Goal: Information Seeking & Learning: Learn about a topic

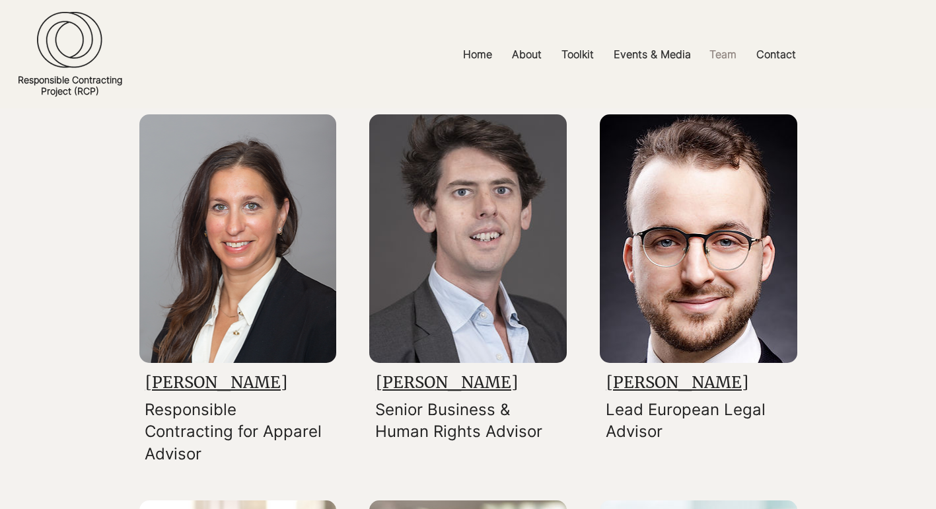
scroll to position [1593, 0]
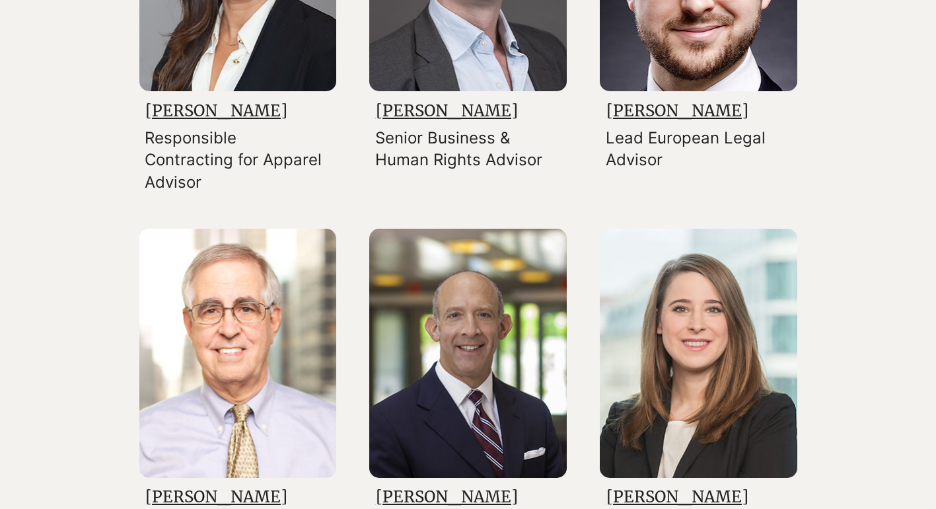
click at [669, 355] on img at bounding box center [699, 353] width 198 height 248
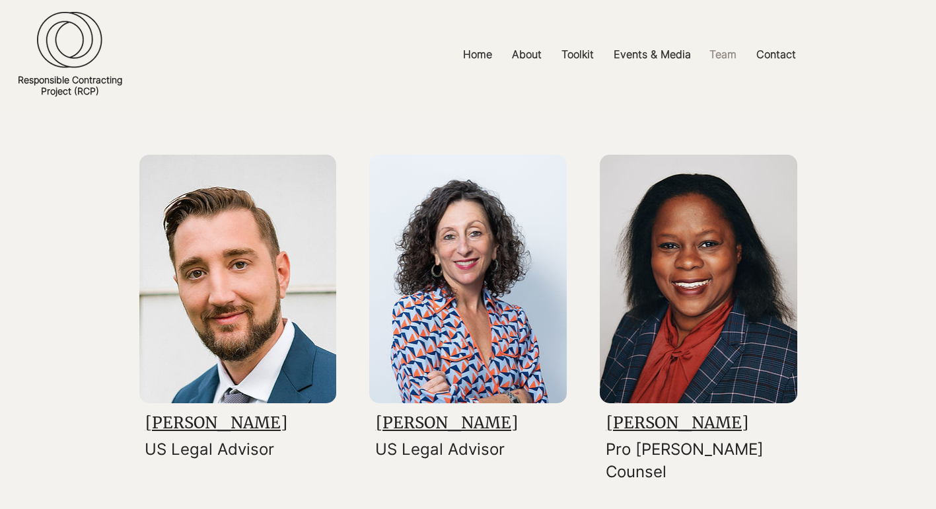
scroll to position [918, 0]
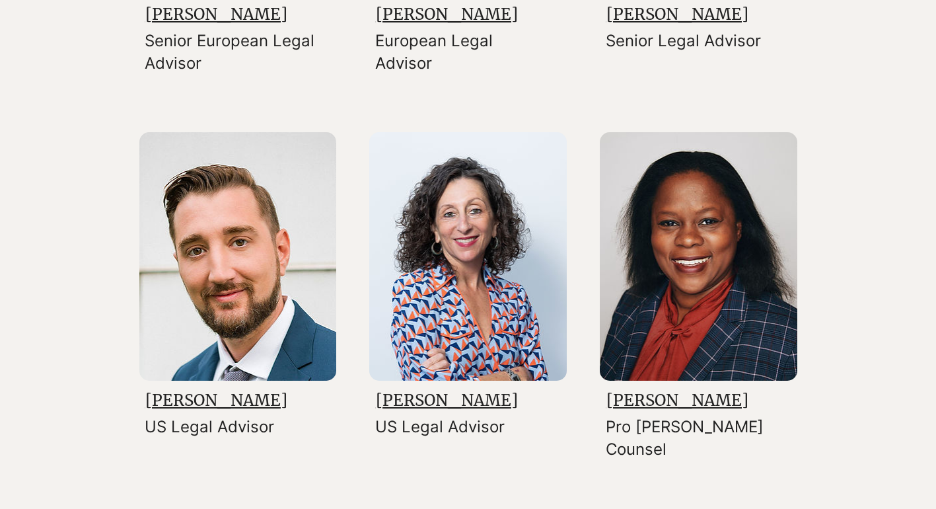
click at [712, 254] on img at bounding box center [699, 256] width 198 height 248
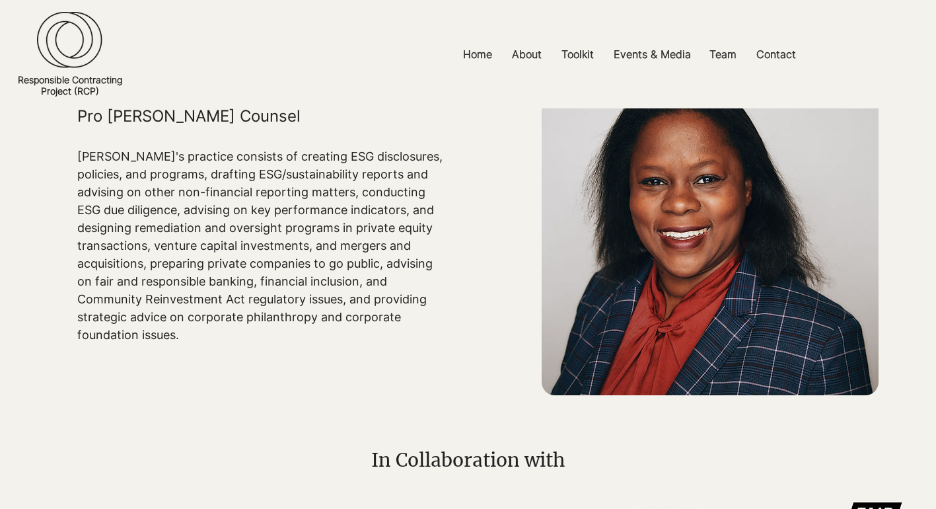
scroll to position [116, 0]
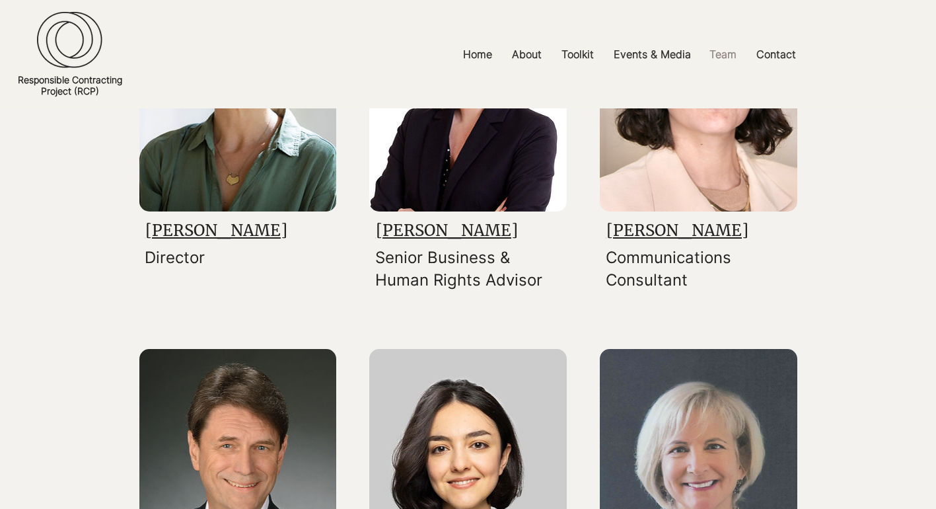
scroll to position [315, 0]
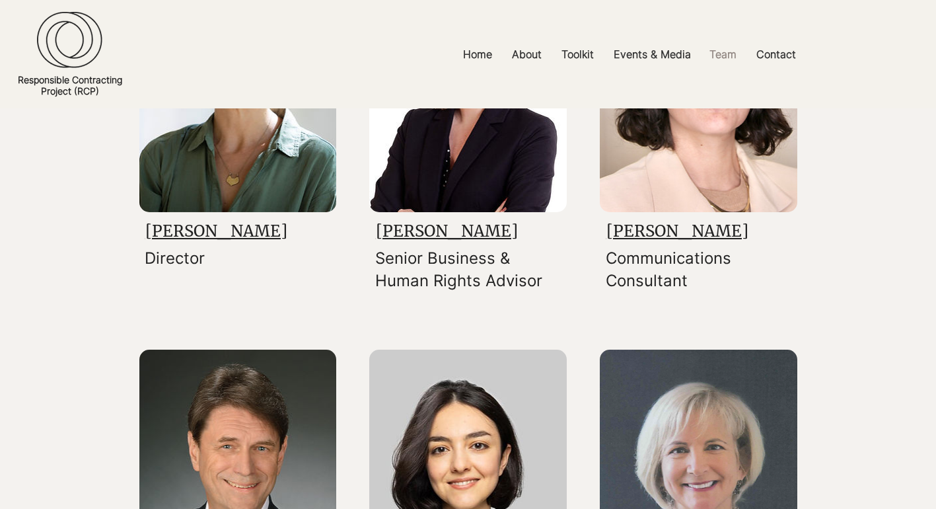
click at [643, 172] on img at bounding box center [699, 88] width 198 height 248
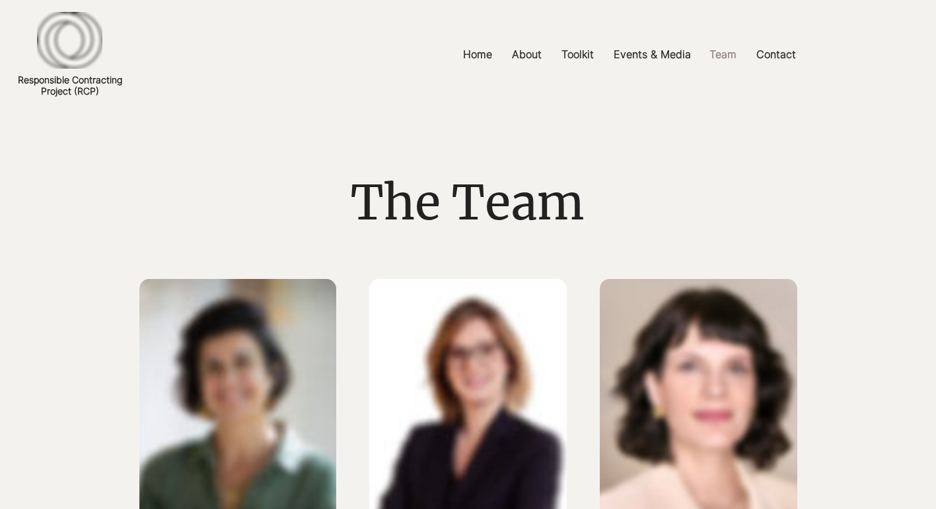
scroll to position [315, 0]
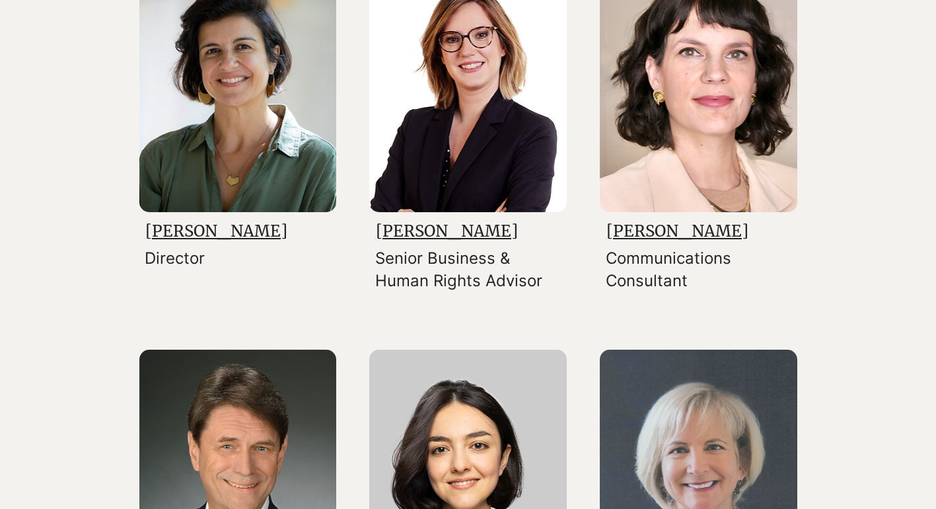
click at [188, 108] on img at bounding box center [238, 88] width 198 height 248
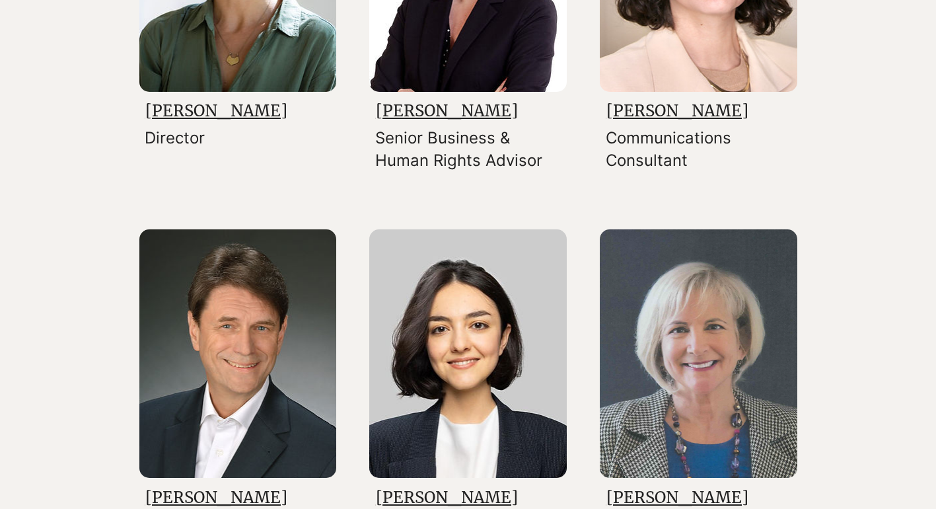
scroll to position [542, 0]
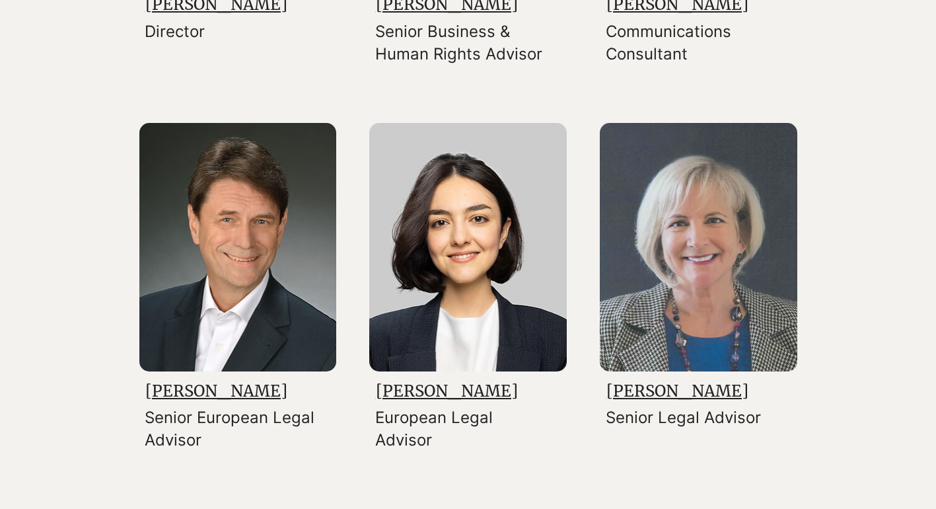
click at [231, 227] on img at bounding box center [238, 247] width 198 height 248
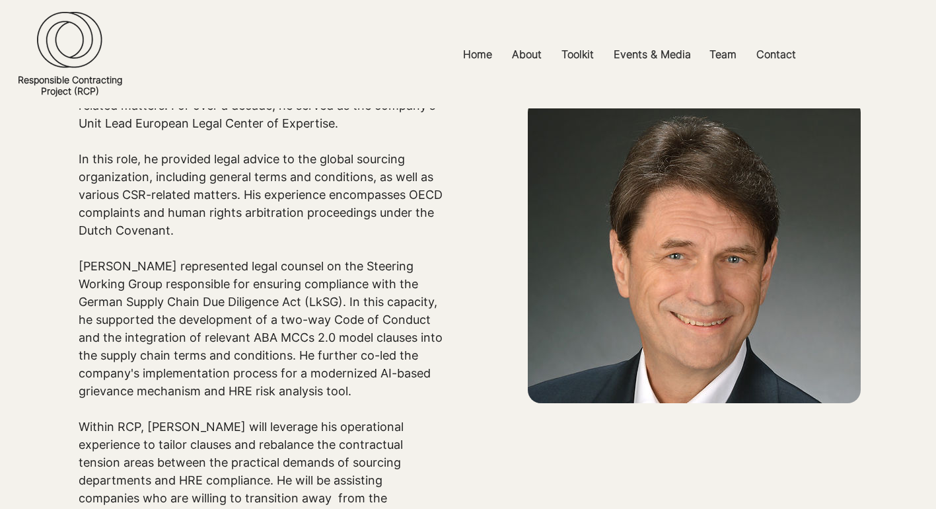
scroll to position [257, 0]
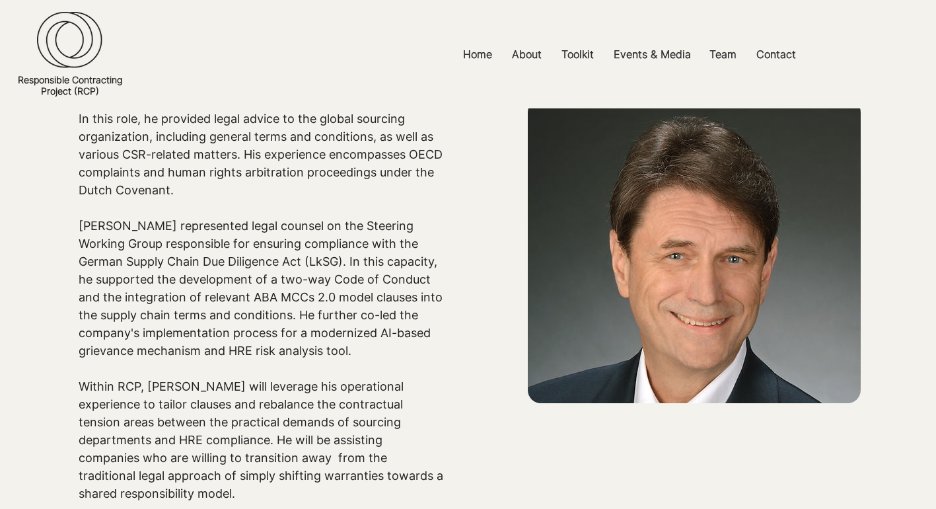
scroll to position [542, 0]
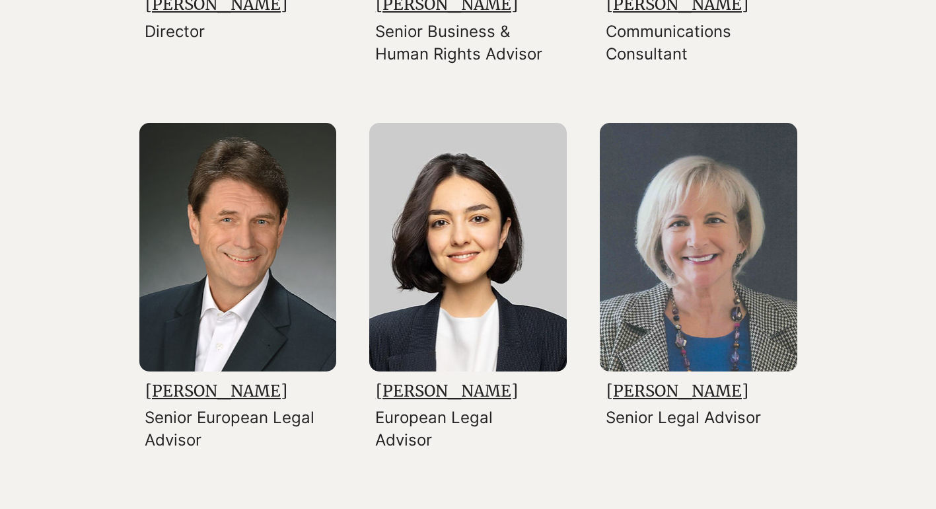
click at [421, 229] on img at bounding box center [468, 247] width 198 height 248
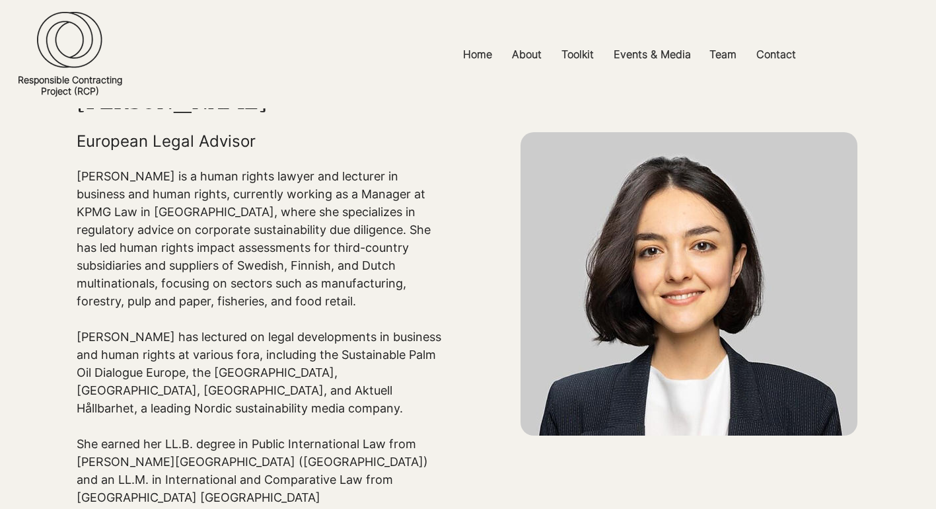
scroll to position [85, 0]
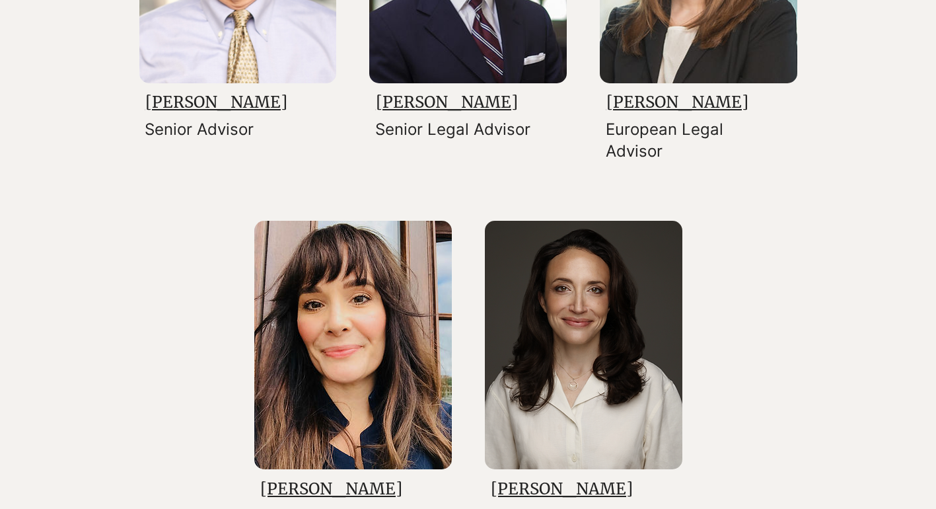
scroll to position [2059, 0]
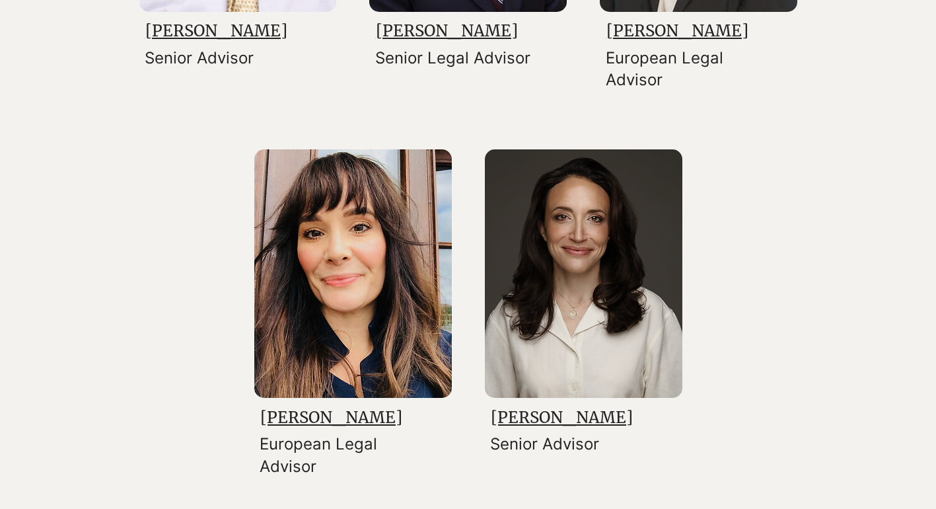
click at [307, 196] on img at bounding box center [353, 273] width 198 height 248
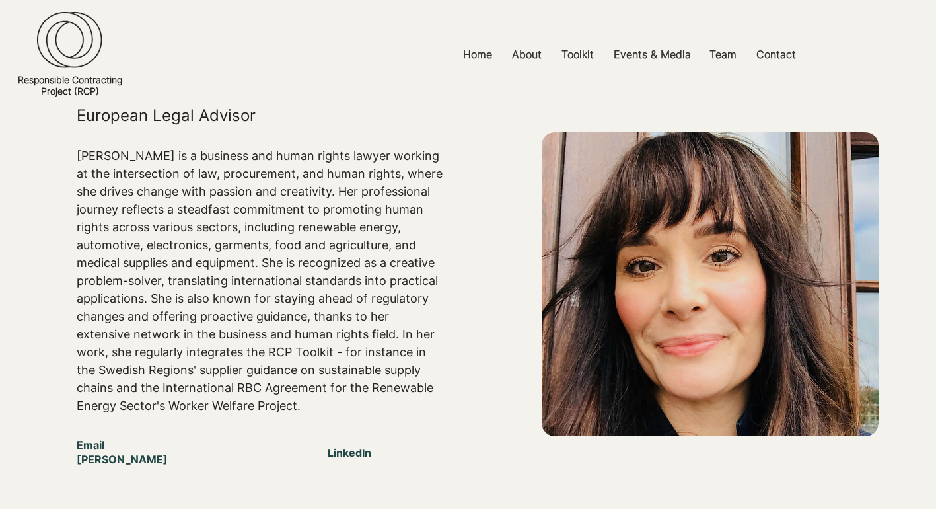
scroll to position [116, 0]
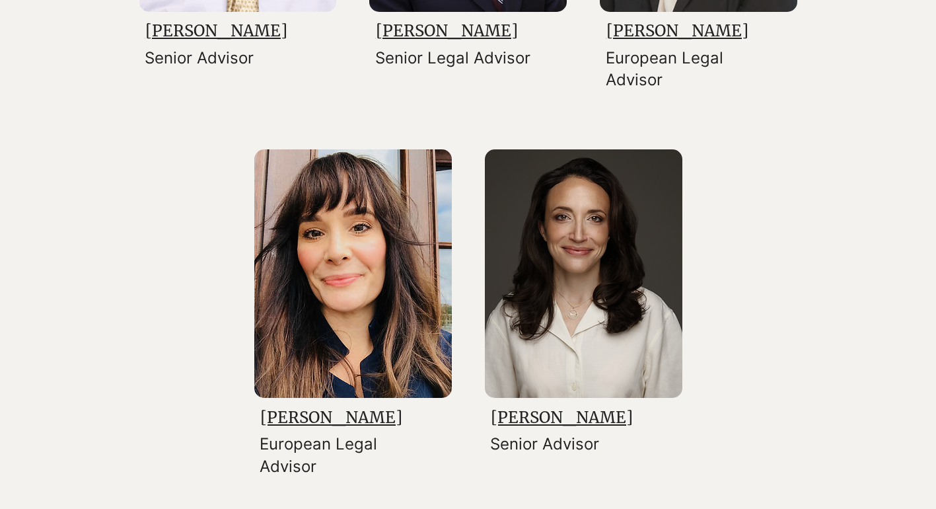
click at [569, 211] on img at bounding box center [584, 273] width 198 height 248
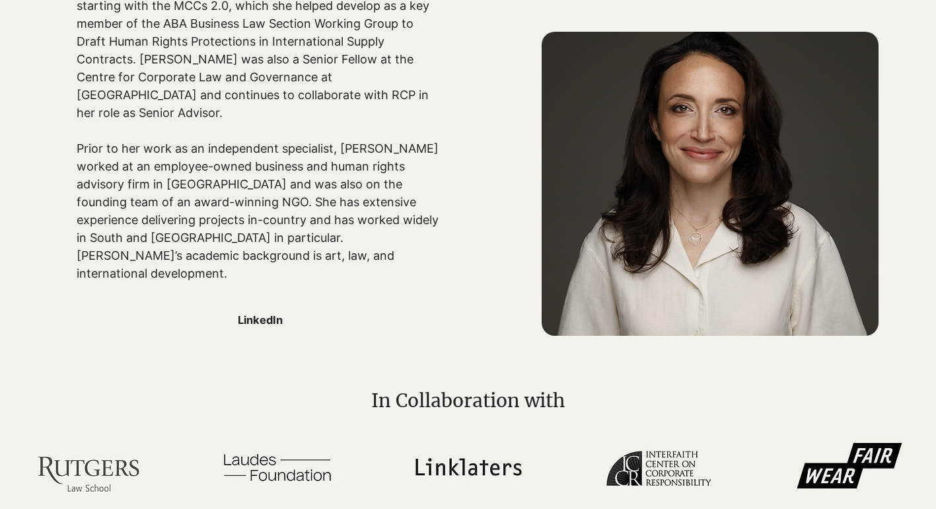
scroll to position [343, 0]
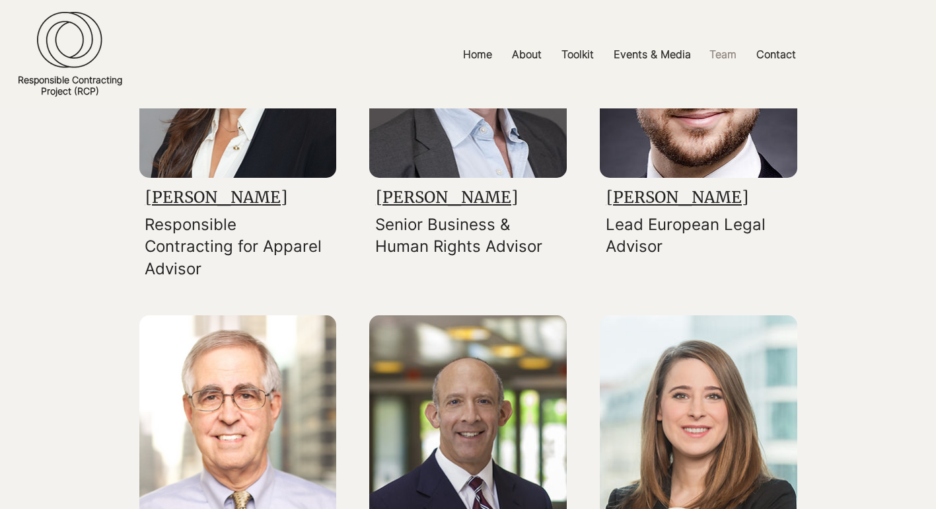
scroll to position [1504, 0]
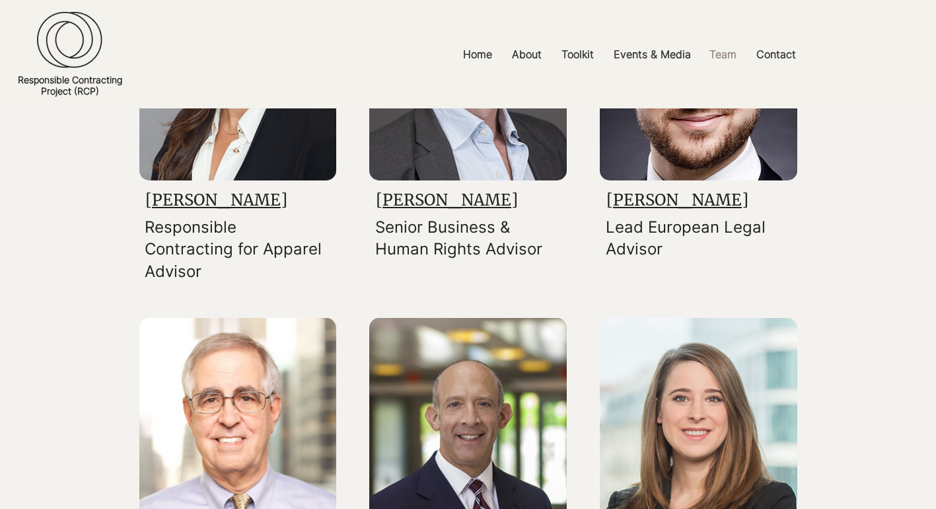
click at [423, 166] on img at bounding box center [468, 56] width 198 height 248
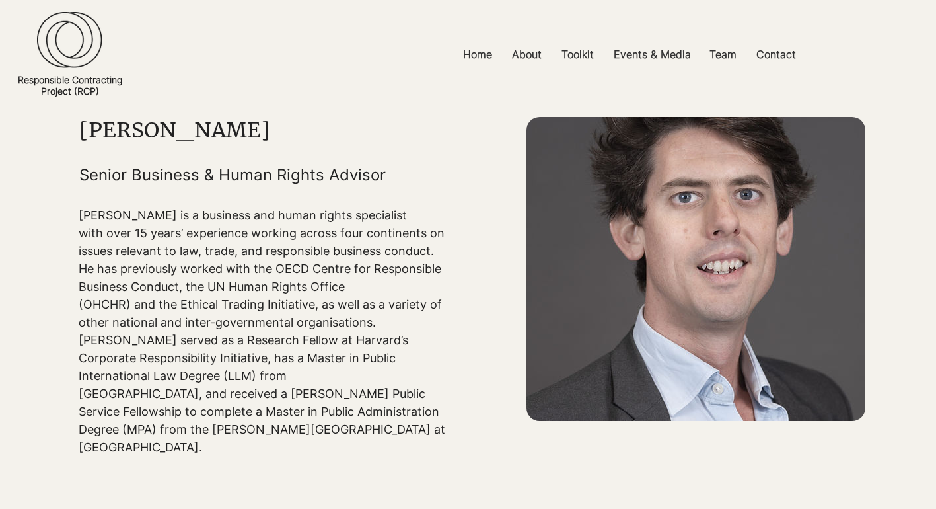
scroll to position [38, 0]
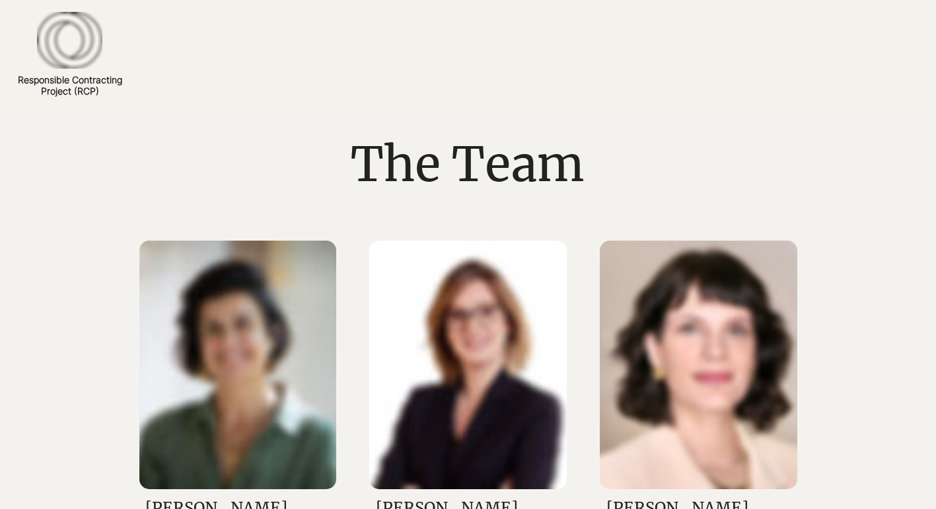
scroll to position [1504, 0]
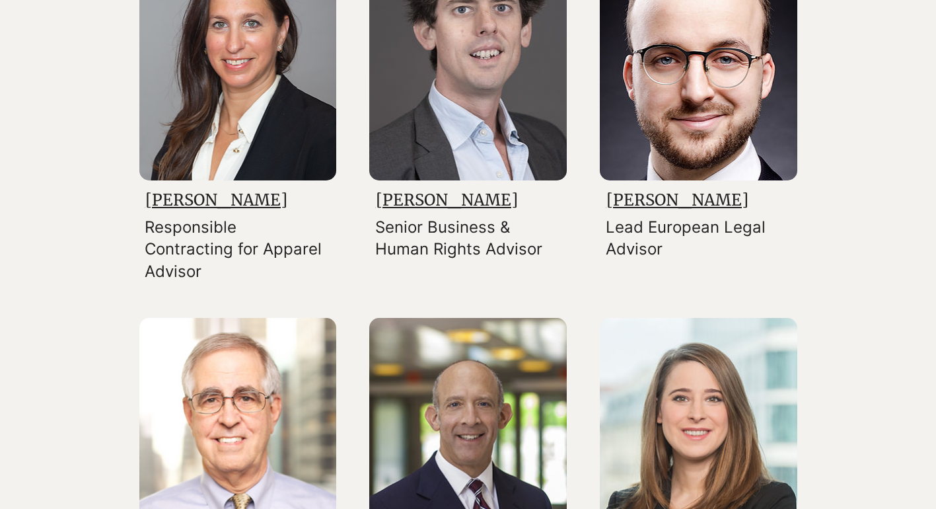
click at [739, 85] on img at bounding box center [699, 56] width 198 height 248
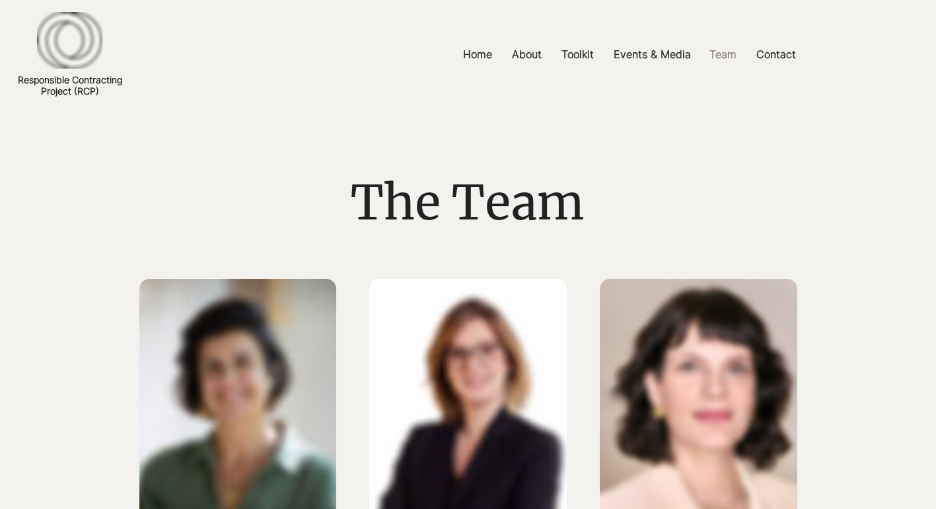
scroll to position [1504, 0]
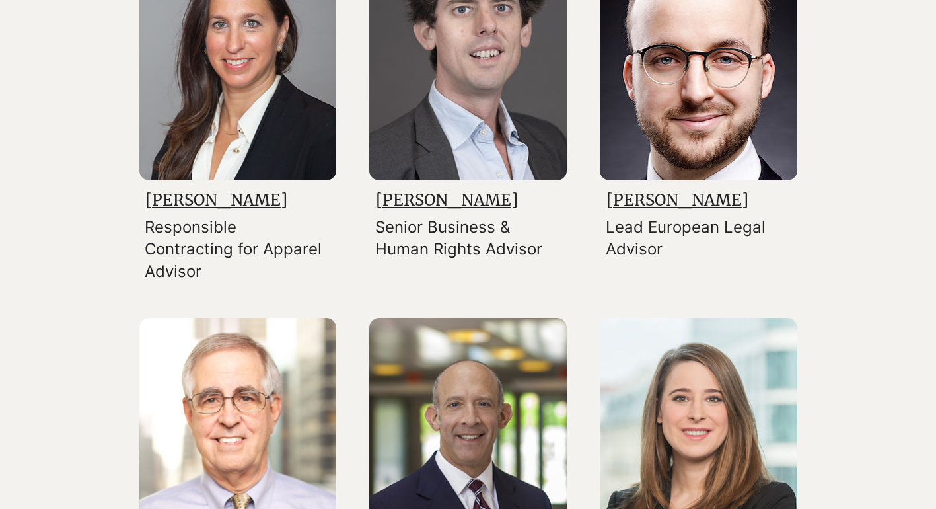
click at [730, 127] on img at bounding box center [699, 56] width 198 height 248
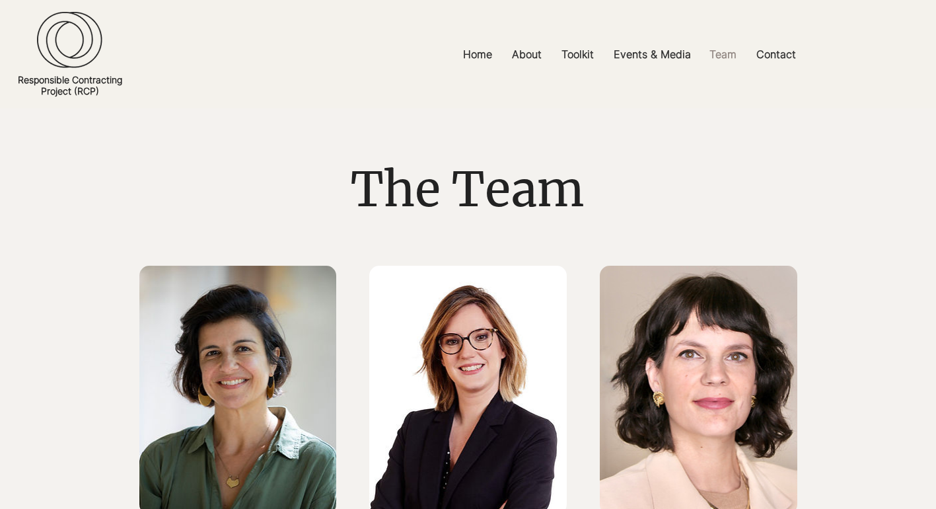
scroll to position [12, 0]
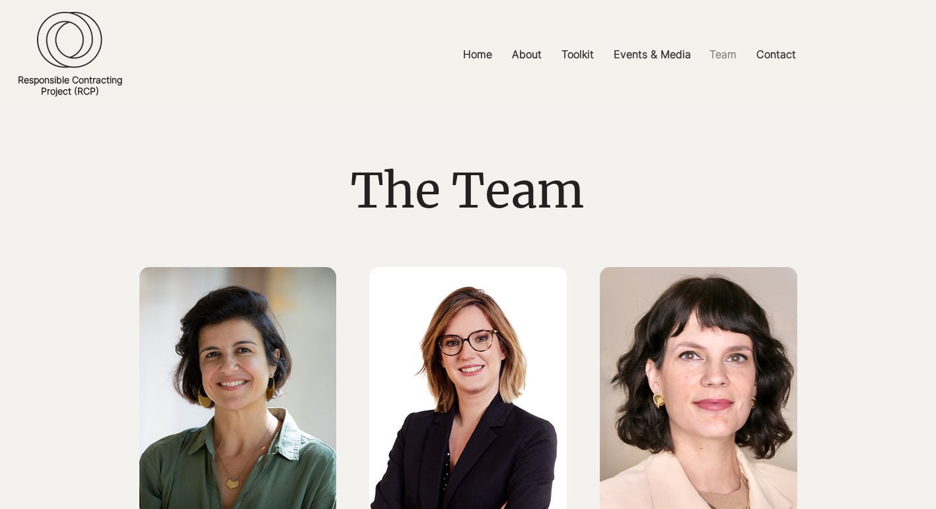
click at [685, 281] on img at bounding box center [699, 391] width 198 height 248
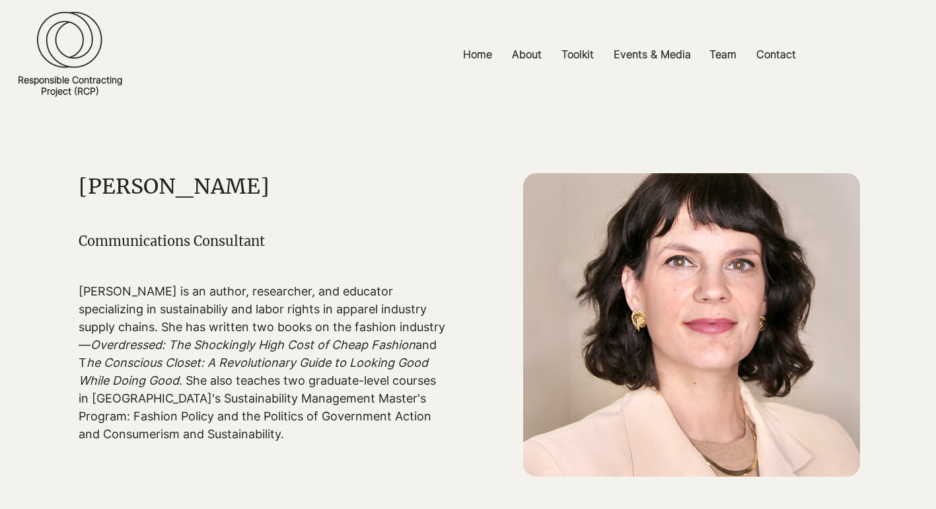
scroll to position [3, 0]
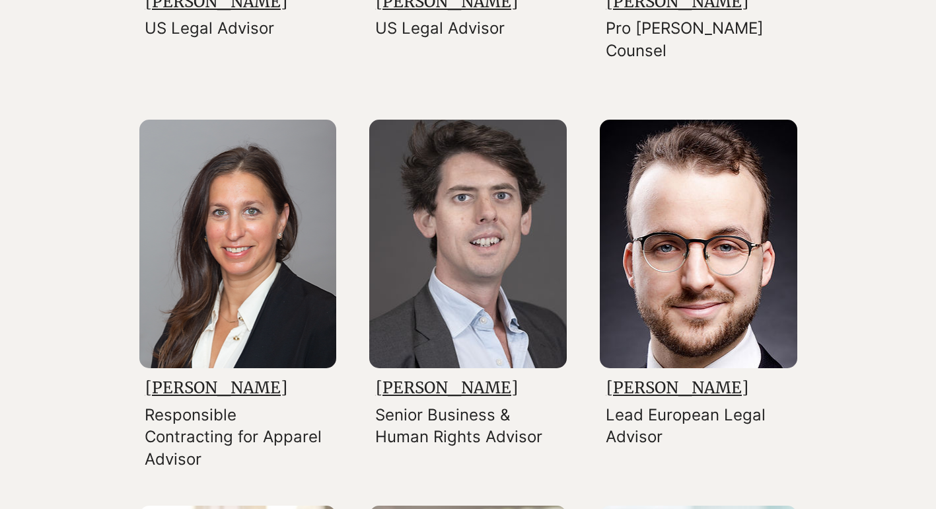
scroll to position [1320, 0]
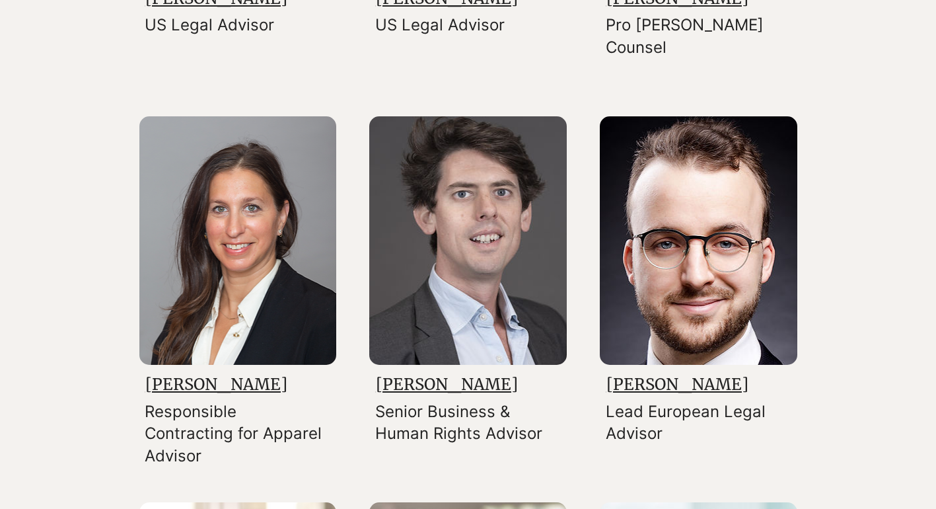
click at [514, 246] on img at bounding box center [468, 240] width 198 height 248
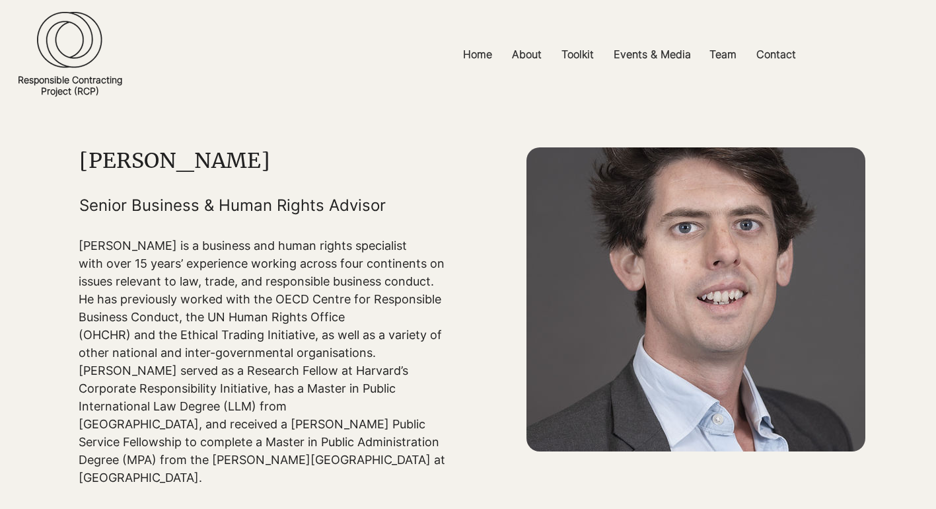
scroll to position [104, 0]
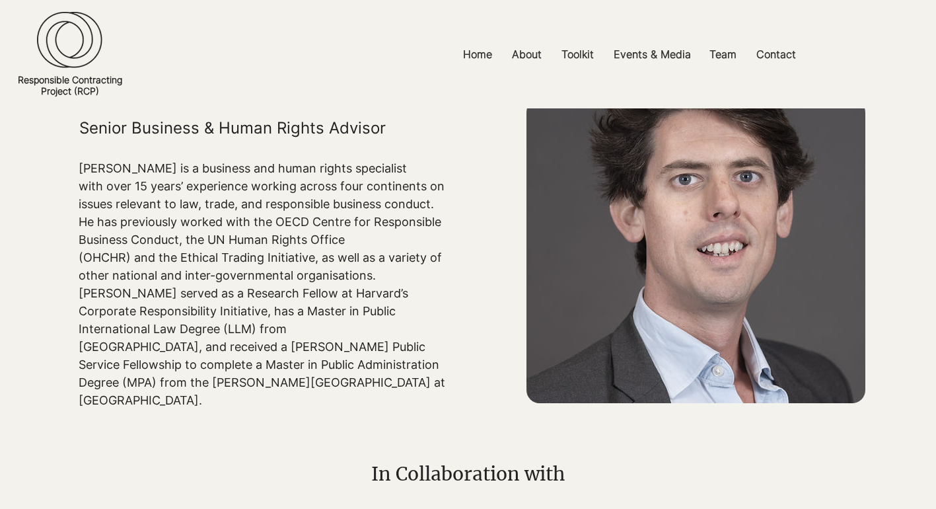
scroll to position [1320, 0]
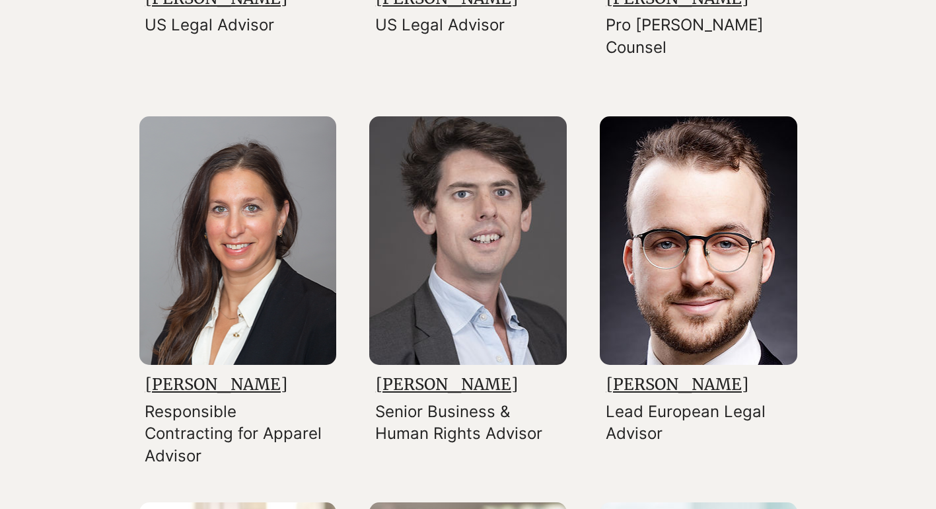
click at [741, 301] on img at bounding box center [699, 240] width 198 height 248
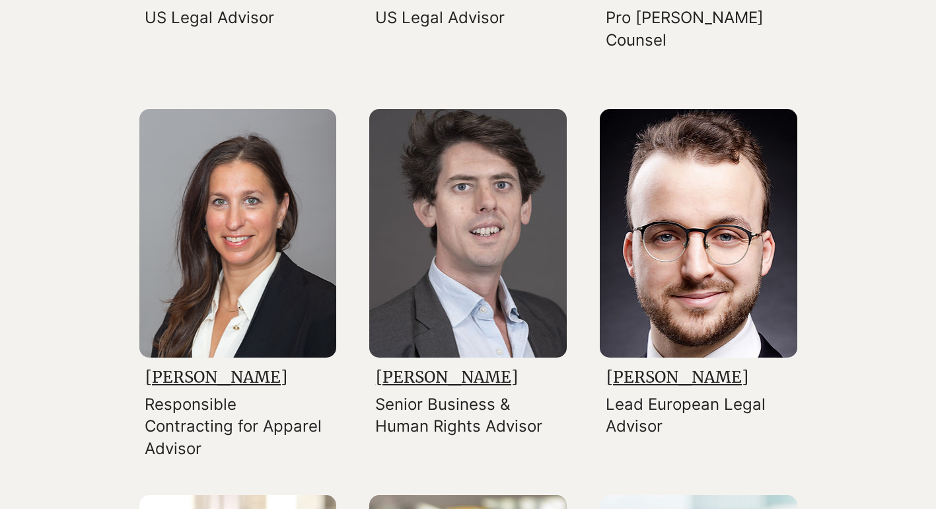
scroll to position [1328, 0]
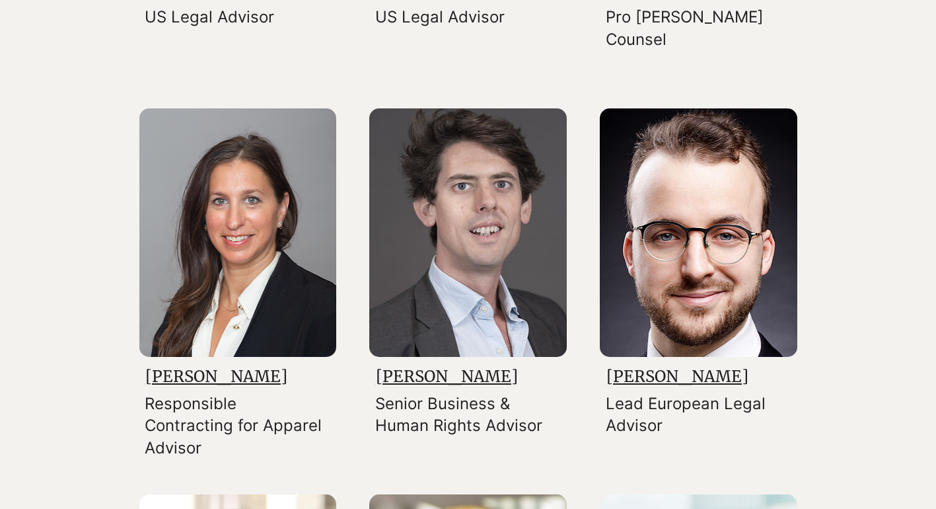
click at [425, 246] on img at bounding box center [468, 232] width 198 height 248
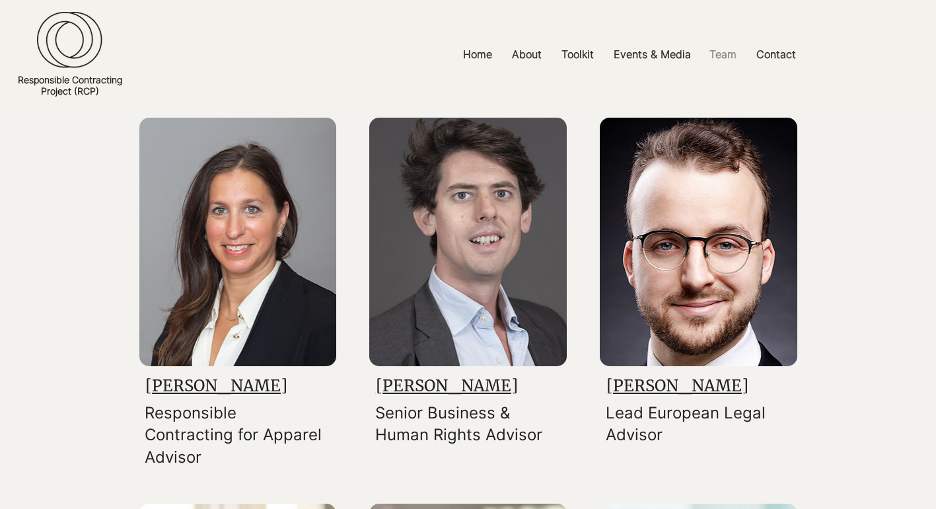
scroll to position [1305, 0]
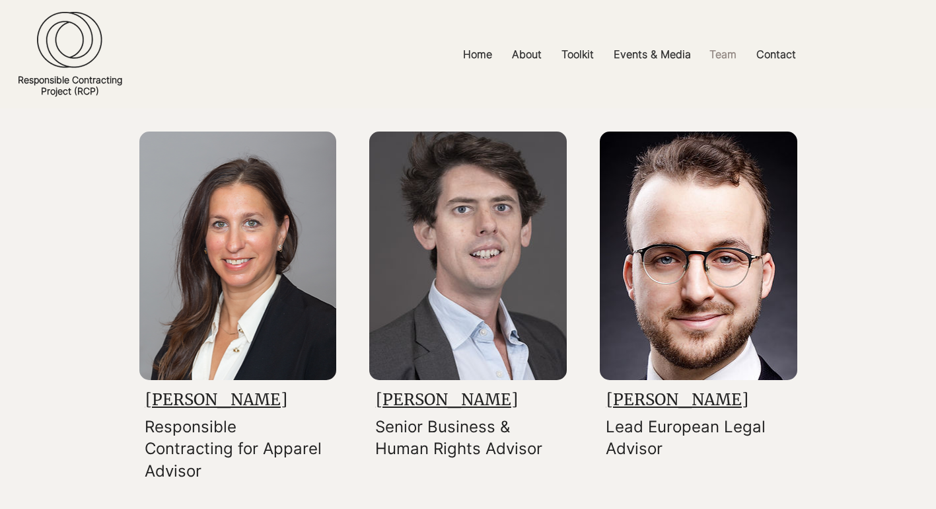
click at [752, 215] on img at bounding box center [699, 255] width 198 height 248
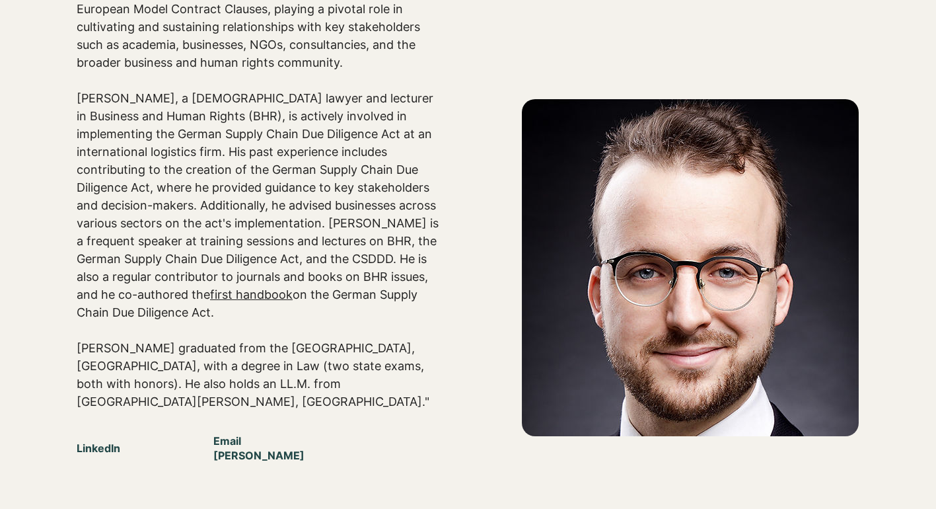
scroll to position [101, 0]
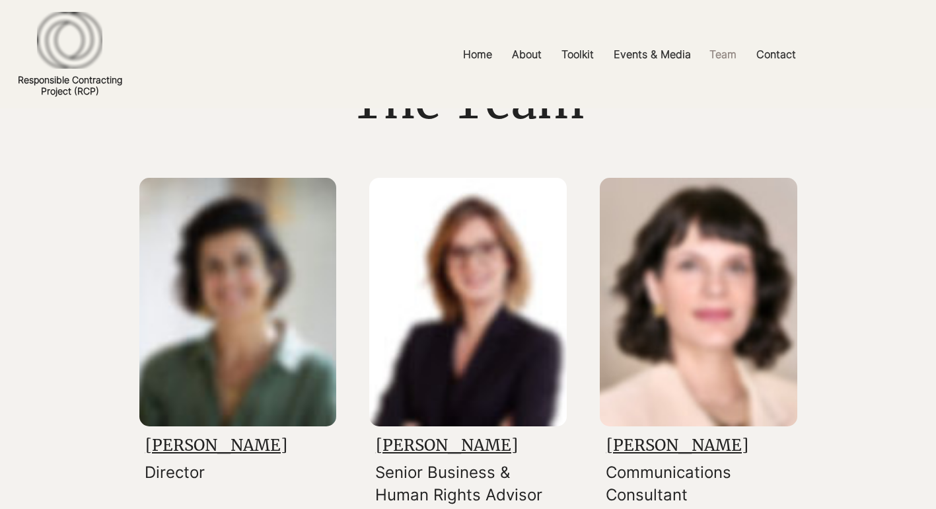
scroll to position [1305, 0]
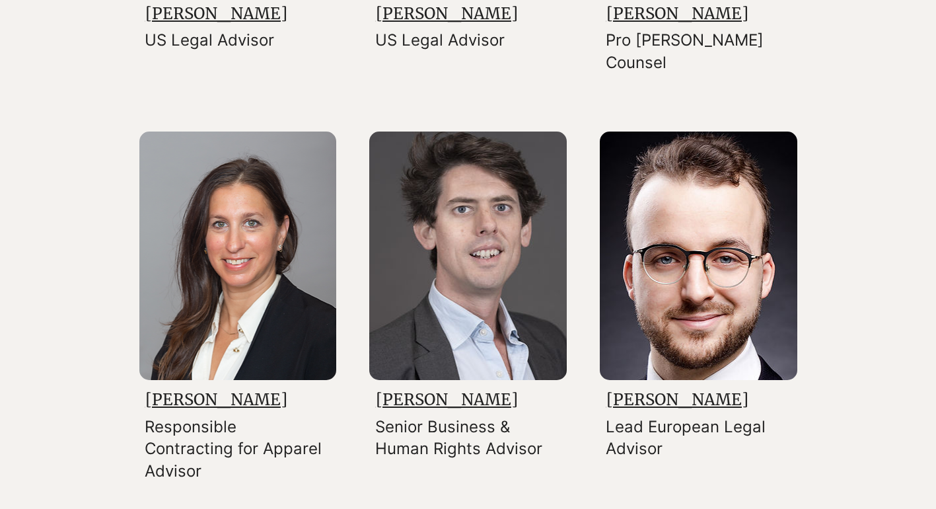
click at [91, 172] on div at bounding box center [468, 129] width 936 height 2404
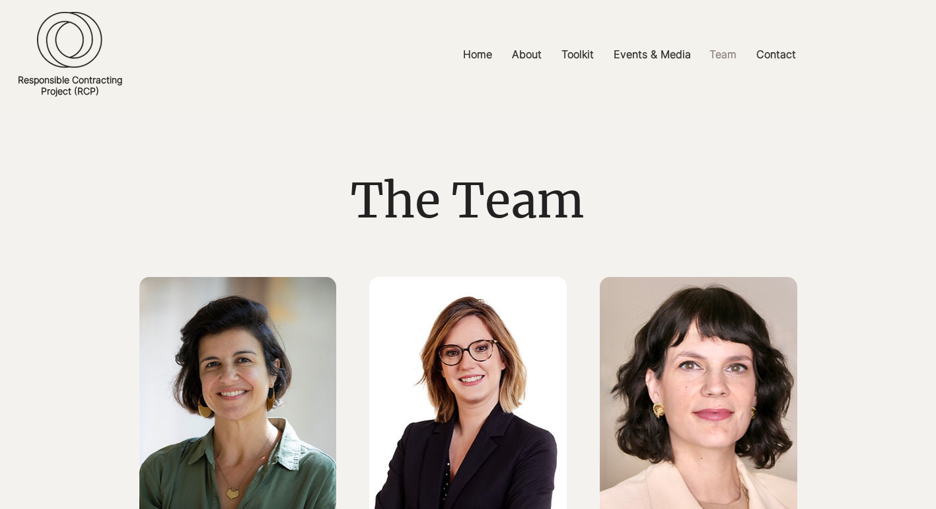
scroll to position [0, 0]
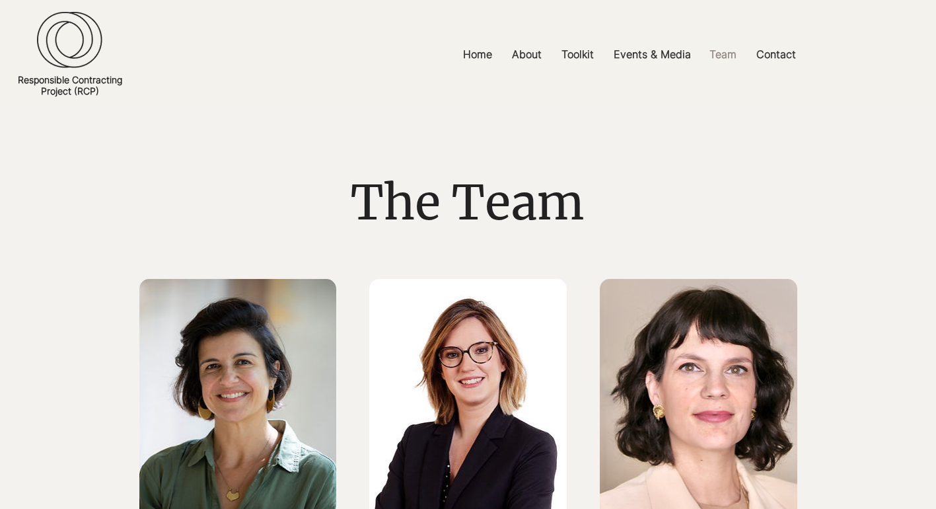
drag, startPoint x: 351, startPoint y: 203, endPoint x: 410, endPoint y: 187, distance: 61.7
click at [406, 192] on span "The Team" at bounding box center [468, 202] width 234 height 60
click at [589, 200] on h2 "The Team" at bounding box center [468, 202] width 562 height 57
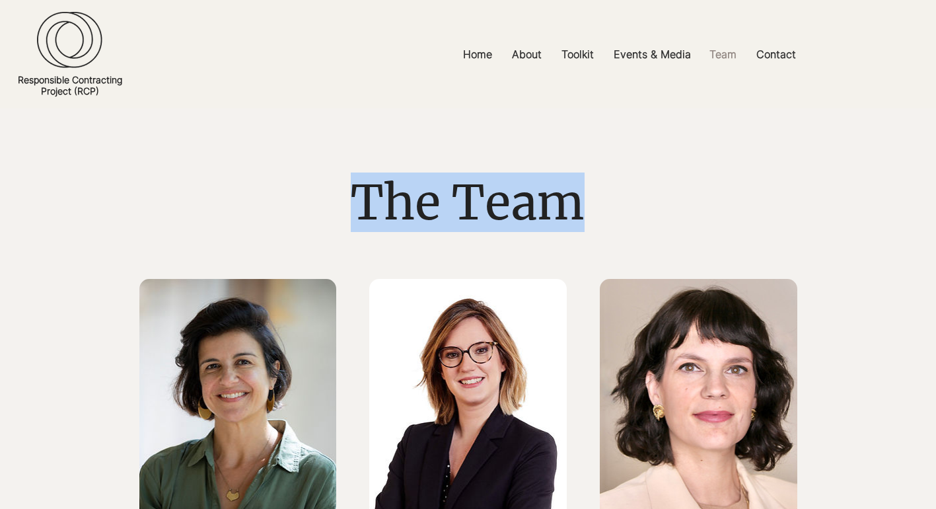
drag, startPoint x: 579, startPoint y: 205, endPoint x: 347, endPoint y: 216, distance: 232.1
click at [347, 216] on h2 "The Team" at bounding box center [468, 202] width 562 height 57
click at [711, 205] on h2 "The Team" at bounding box center [468, 202] width 562 height 57
drag, startPoint x: 585, startPoint y: 207, endPoint x: 334, endPoint y: 178, distance: 252.6
click at [334, 178] on h2 "The Team" at bounding box center [468, 202] width 562 height 57
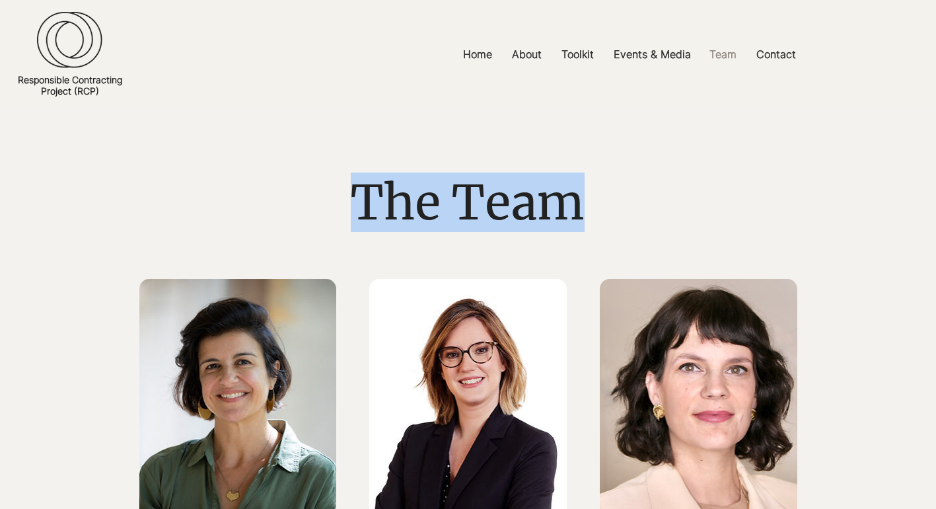
click at [331, 188] on h2 "The Team" at bounding box center [468, 202] width 562 height 57
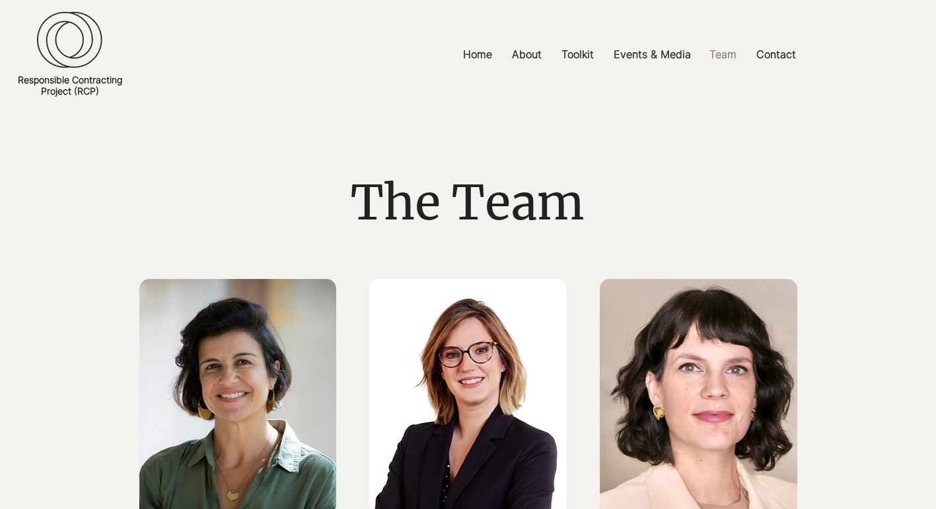
drag, startPoint x: 351, startPoint y: 217, endPoint x: 367, endPoint y: 220, distance: 15.4
click at [367, 220] on span "The Team" at bounding box center [468, 202] width 234 height 60
drag, startPoint x: 328, startPoint y: 195, endPoint x: 361, endPoint y: 202, distance: 33.2
click at [361, 202] on h2 "The Team" at bounding box center [468, 202] width 562 height 57
click at [730, 208] on h2 "The Team" at bounding box center [468, 202] width 562 height 57
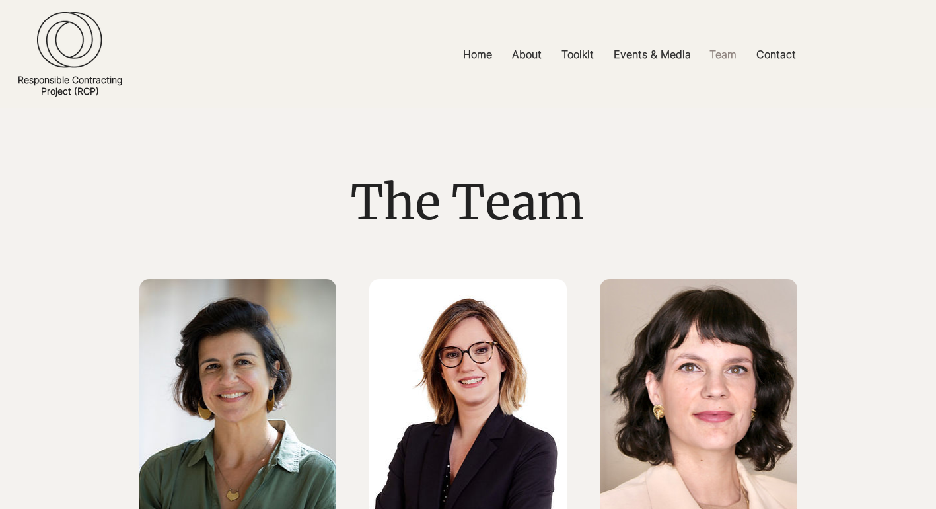
click at [356, 220] on span "The Team" at bounding box center [468, 202] width 234 height 60
drag, startPoint x: 356, startPoint y: 220, endPoint x: 334, endPoint y: 188, distance: 39.4
click at [334, 188] on h2 "The Team" at bounding box center [468, 202] width 562 height 57
drag, startPoint x: 340, startPoint y: 213, endPoint x: 393, endPoint y: 229, distance: 55.6
click at [393, 229] on h2 "The Team" at bounding box center [468, 202] width 562 height 57
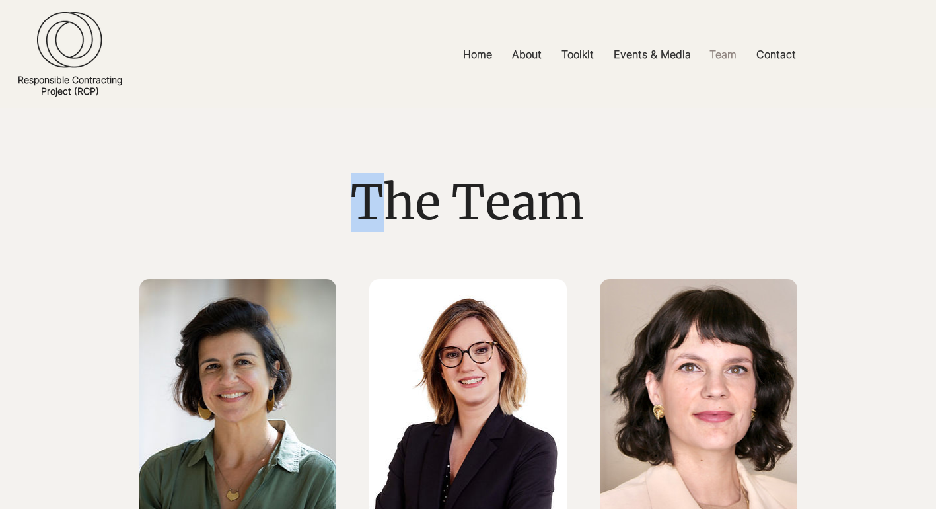
click at [329, 222] on h2 "The Team" at bounding box center [468, 202] width 562 height 57
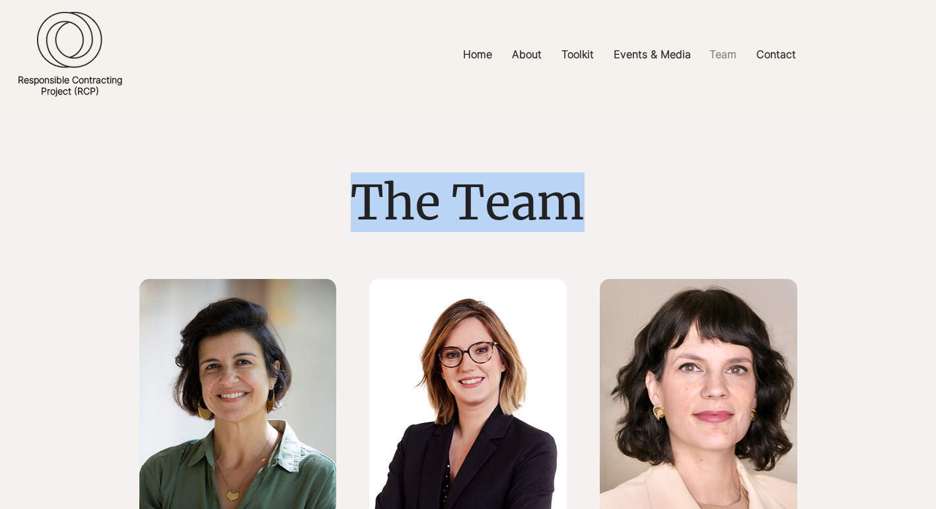
drag, startPoint x: 351, startPoint y: 207, endPoint x: 583, endPoint y: 210, distance: 231.9
click at [583, 210] on span "The Team" at bounding box center [468, 202] width 234 height 60
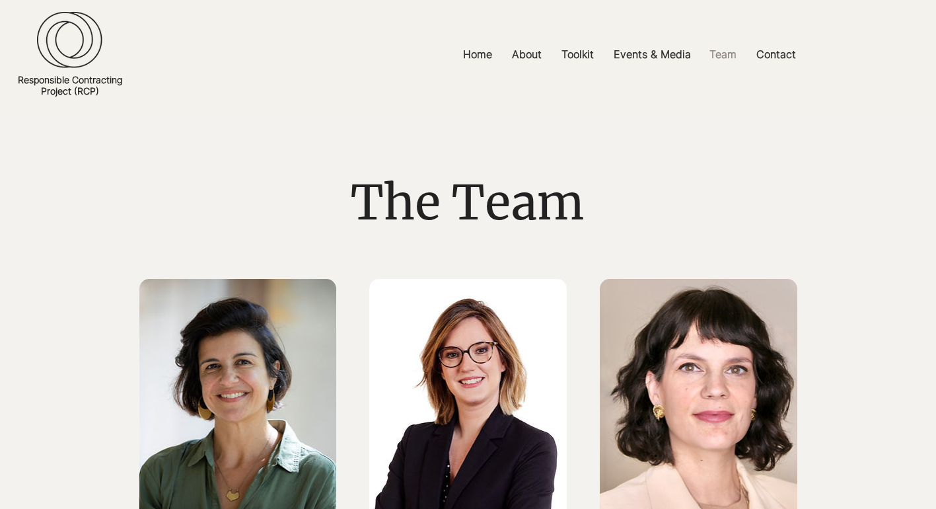
click at [622, 215] on h2 "The Team" at bounding box center [468, 202] width 562 height 57
click at [342, 229] on h2 "The Team" at bounding box center [468, 202] width 562 height 57
click at [325, 5] on div at bounding box center [468, 54] width 936 height 108
